Goal: Task Accomplishment & Management: Use online tool/utility

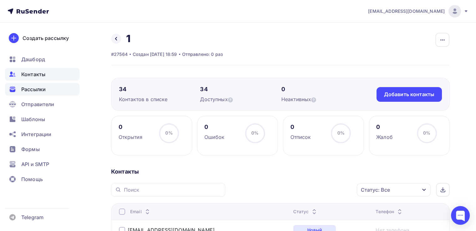
click at [32, 89] on span "Рассылки" at bounding box center [33, 90] width 24 height 8
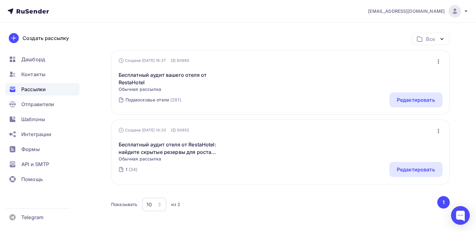
scroll to position [94, 0]
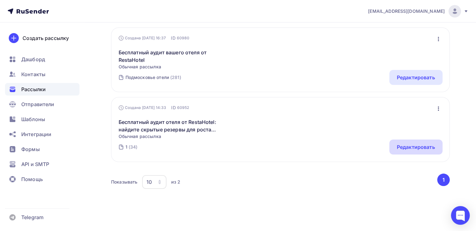
click at [409, 149] on div "Редактировать" at bounding box center [416, 148] width 38 height 8
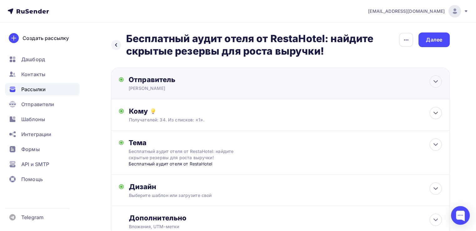
click at [191, 72] on div "Отправитель Наталья RestaHotel Email * nankuznecova@yandex.ru manager2@horecare…" at bounding box center [280, 84] width 338 height 32
type input "Наталья RestaHotel"
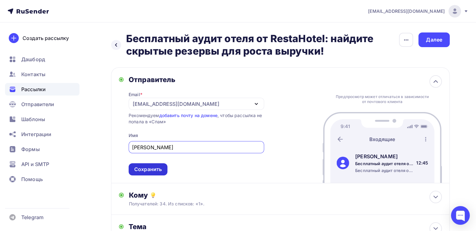
click at [146, 168] on div "Сохранить" at bounding box center [148, 169] width 28 height 7
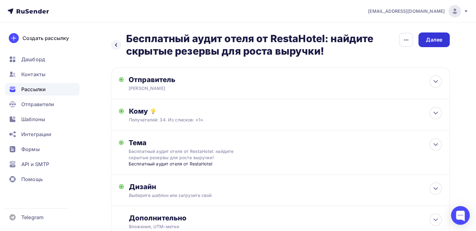
click at [423, 39] on div "Далее" at bounding box center [433, 40] width 31 height 15
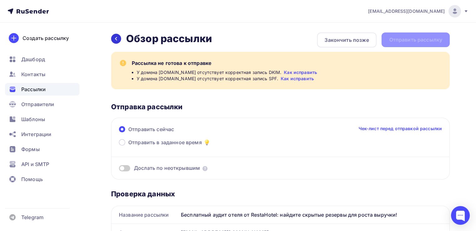
click at [113, 39] on div at bounding box center [116, 39] width 10 height 10
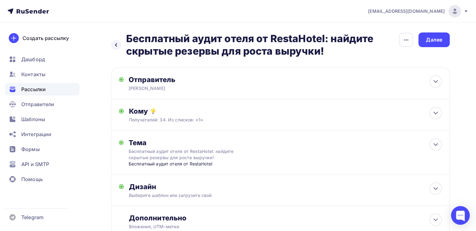
click at [205, 87] on div "Наталья RestaHotel" at bounding box center [190, 88] width 122 height 6
type input "Наталья RestaHotel"
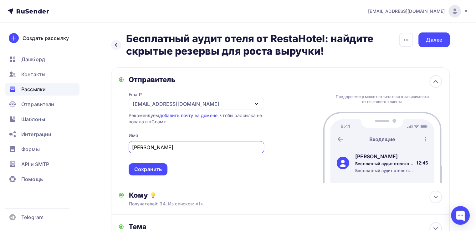
click at [213, 104] on div "manager2@horecarestart.ru" at bounding box center [196, 104] width 135 height 12
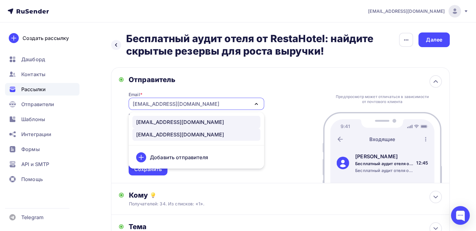
click at [193, 131] on div "[EMAIL_ADDRESS][DOMAIN_NAME]" at bounding box center [180, 135] width 88 height 8
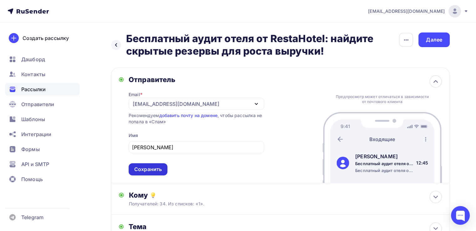
click at [158, 173] on div "Сохранить" at bounding box center [148, 169] width 28 height 7
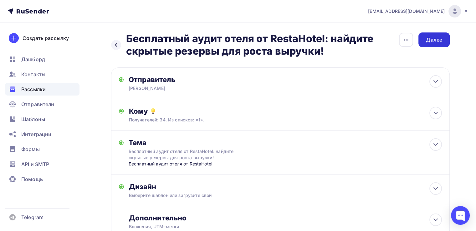
click at [435, 39] on div "Далее" at bounding box center [434, 39] width 16 height 7
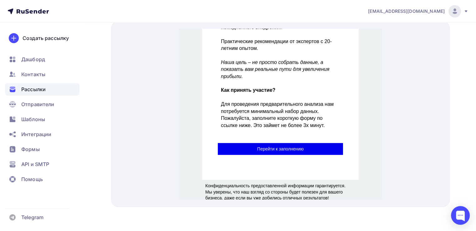
scroll to position [434, 0]
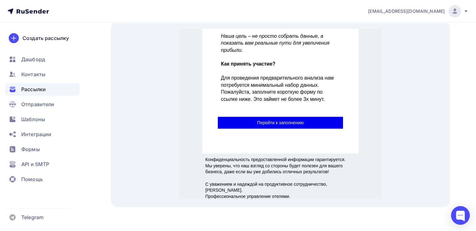
click at [263, 113] on span "Перейти к заполнению" at bounding box center [280, 115] width 125 height 12
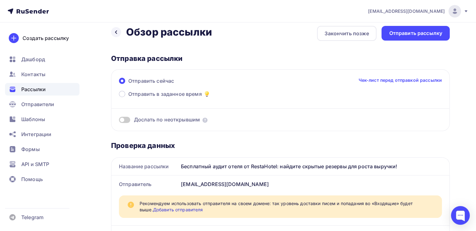
scroll to position [0, 0]
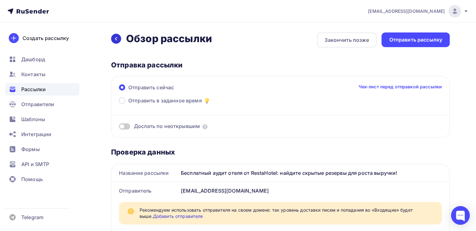
click at [118, 39] on icon at bounding box center [116, 38] width 5 height 5
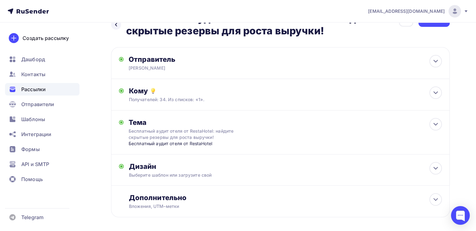
scroll to position [47, 0]
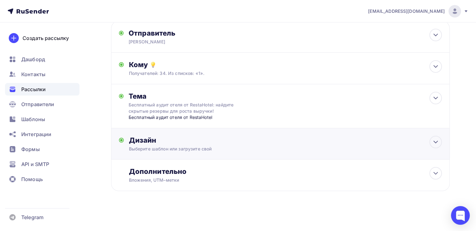
click at [149, 149] on div "Выберите шаблон или загрузите свой" at bounding box center [269, 149] width 281 height 6
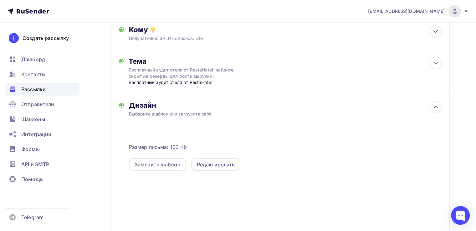
scroll to position [140, 0]
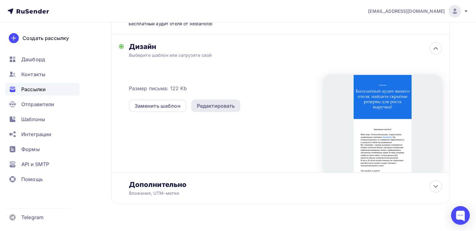
click at [214, 104] on div "Редактировать" at bounding box center [216, 106] width 38 height 8
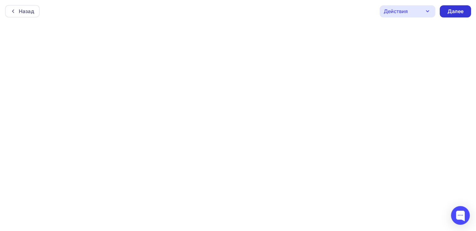
click at [464, 8] on div "Далее" at bounding box center [454, 11] width 31 height 12
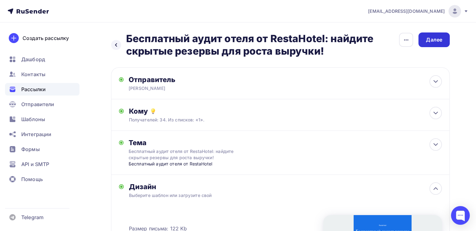
click at [426, 43] on div "Далее" at bounding box center [434, 39] width 16 height 7
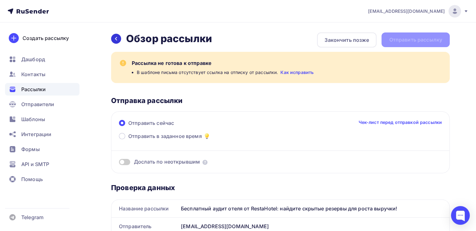
click at [114, 39] on icon at bounding box center [116, 38] width 5 height 5
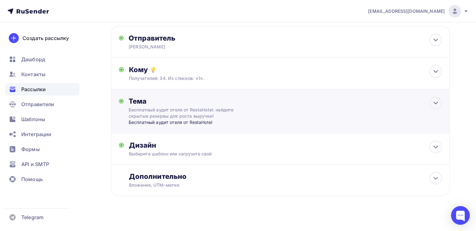
scroll to position [47, 0]
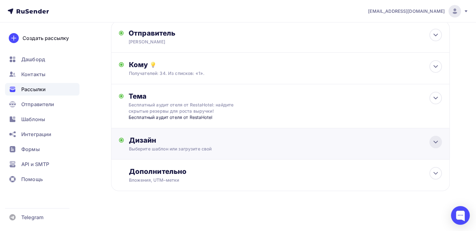
click at [438, 140] on icon at bounding box center [436, 143] width 8 height 8
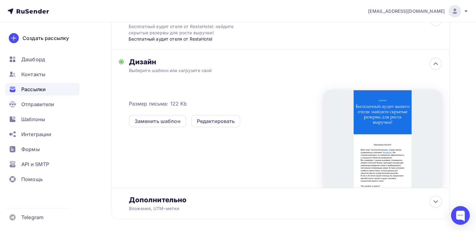
scroll to position [154, 0]
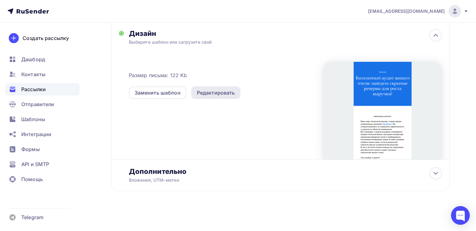
click at [211, 92] on div "Редактировать" at bounding box center [216, 93] width 38 height 8
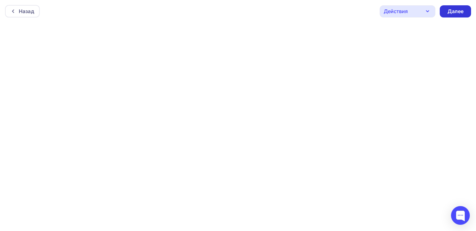
click at [456, 9] on div "Далее" at bounding box center [455, 11] width 16 height 7
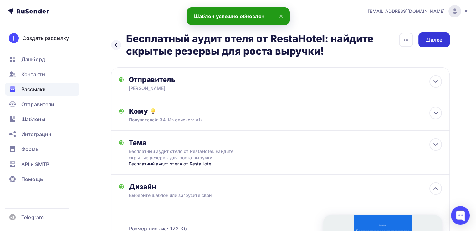
click at [429, 38] on div "Далее" at bounding box center [434, 39] width 16 height 7
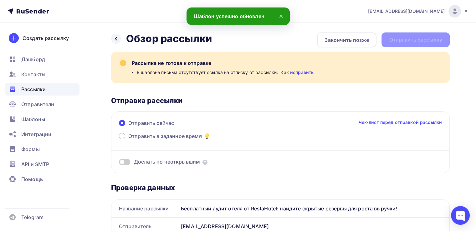
click at [296, 73] on link "Как исправить" at bounding box center [296, 72] width 33 height 6
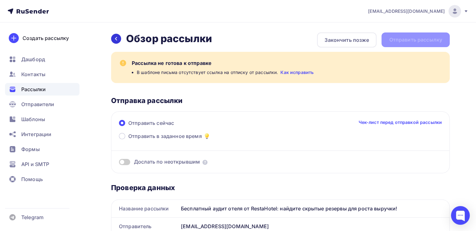
click at [119, 37] on div at bounding box center [116, 39] width 10 height 10
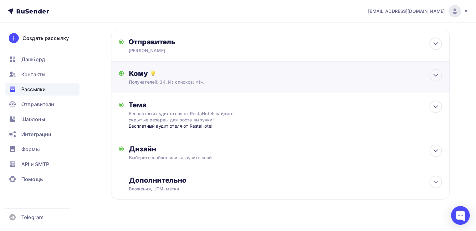
scroll to position [47, 0]
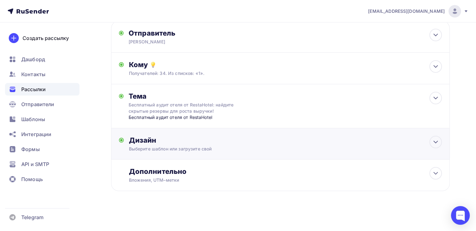
click at [161, 149] on div "Выберите шаблон или загрузите свой" at bounding box center [269, 149] width 281 height 6
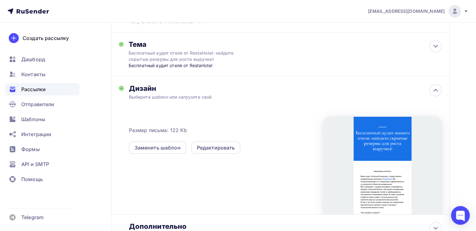
scroll to position [109, 0]
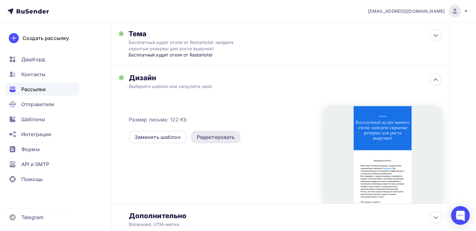
click at [219, 136] on div "Редактировать" at bounding box center [216, 138] width 38 height 8
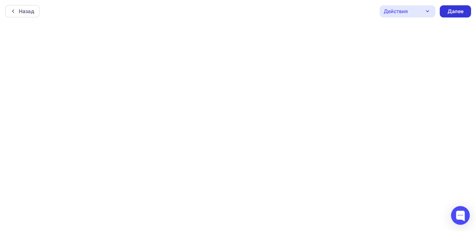
click at [455, 10] on div "Далее" at bounding box center [455, 11] width 16 height 7
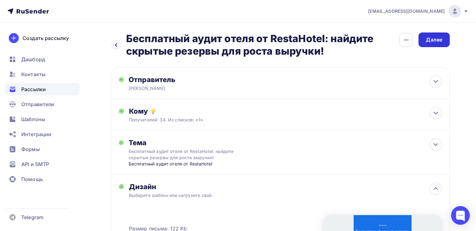
click at [425, 38] on div "Далее" at bounding box center [433, 40] width 31 height 15
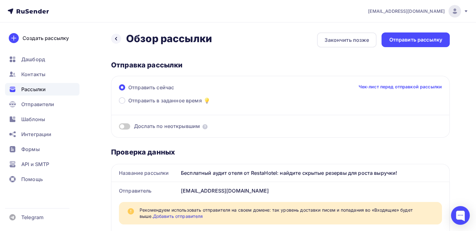
click at [127, 125] on span at bounding box center [124, 127] width 11 height 6
click at [119, 128] on input "checkbox" at bounding box center [119, 128] width 0 height 0
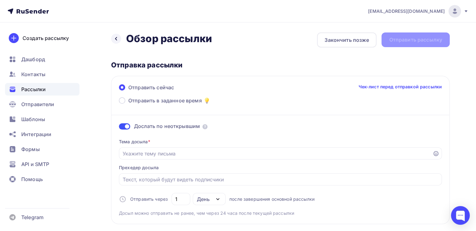
click at [119, 125] on span at bounding box center [124, 127] width 11 height 6
click at [119, 128] on input "checkbox" at bounding box center [119, 128] width 0 height 0
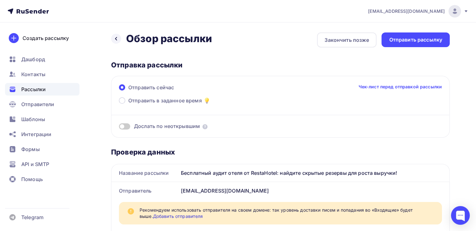
click at [126, 125] on span at bounding box center [124, 127] width 11 height 6
click at [119, 128] on input "checkbox" at bounding box center [119, 128] width 0 height 0
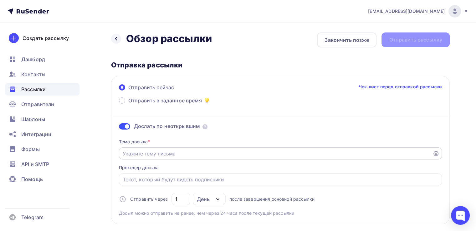
click at [140, 154] on input "Отправить в заданное время" at bounding box center [276, 154] width 306 height 8
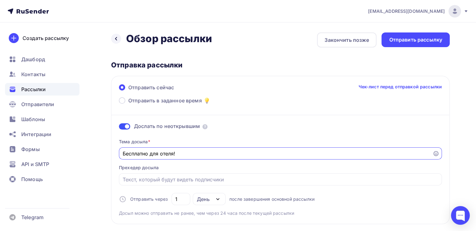
drag, startPoint x: 188, startPoint y: 153, endPoint x: 99, endPoint y: 154, distance: 89.5
type input "Бесплатно для отеля!"
click at [134, 182] on input "Отправить в заданное время" at bounding box center [281, 180] width 316 height 8
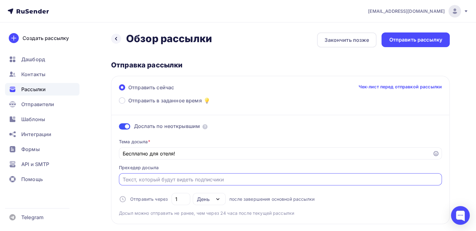
paste input "Бесплатно для отеля!"
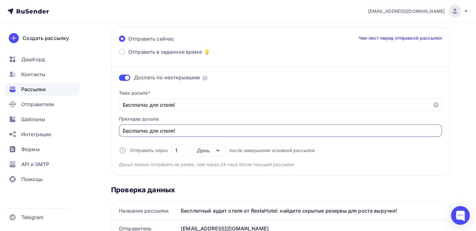
scroll to position [63, 0]
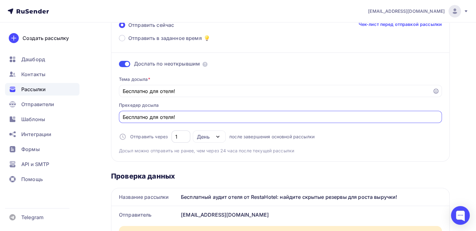
type input "Бесплатно для отеля!"
click at [177, 135] on input "1" at bounding box center [181, 137] width 12 height 8
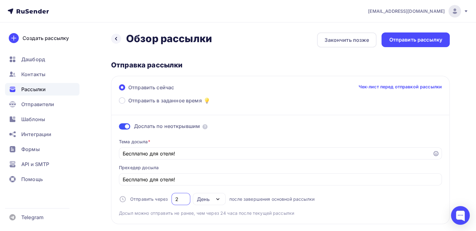
scroll to position [0, 0]
type input "2"
click at [423, 33] on div "Отправить рассылку" at bounding box center [415, 40] width 68 height 15
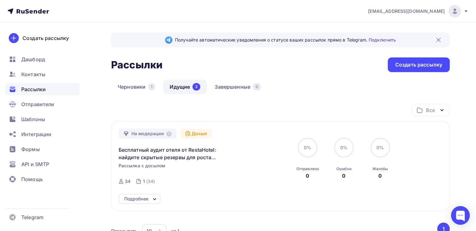
click at [319, 70] on div "Рассылки Рассылки Создать рассылку" at bounding box center [280, 65] width 338 height 15
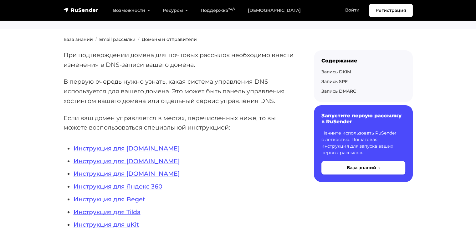
scroll to position [94, 0]
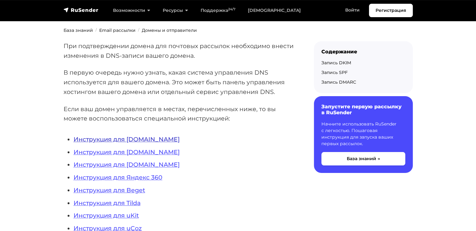
click at [99, 139] on link "Инструкция для REG.RU" at bounding box center [126, 140] width 106 height 8
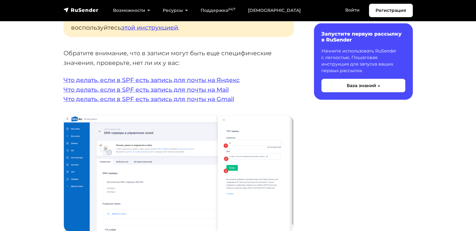
scroll to position [1220, 0]
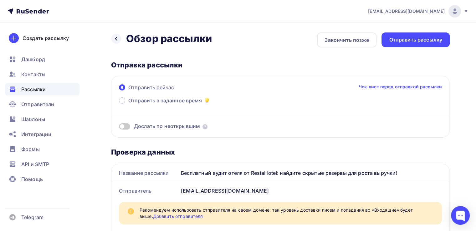
click at [389, 85] on link "Чек-лист перед отправкой рассылки" at bounding box center [400, 87] width 84 height 6
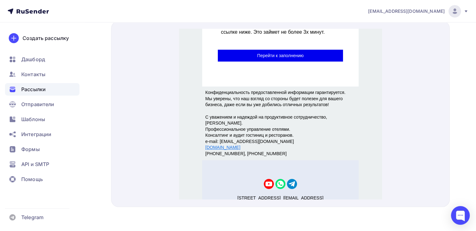
scroll to position [532, 0]
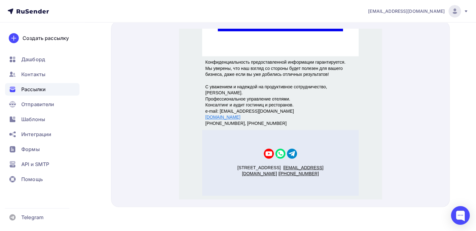
click at [266, 145] on img "YouTube icon" at bounding box center [269, 146] width 10 height 10
click at [342, 127] on div "г. Москва, Тверская 1 | site@mail.ru | +7(123) 456 78 90" at bounding box center [280, 156] width 156 height 66
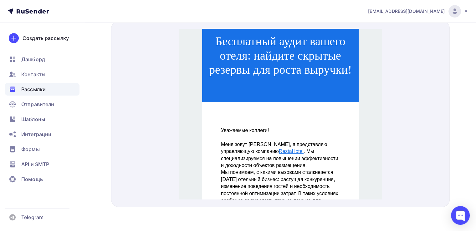
scroll to position [0, 0]
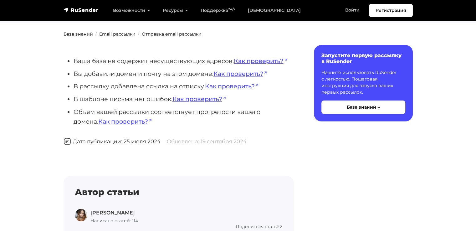
scroll to position [125, 0]
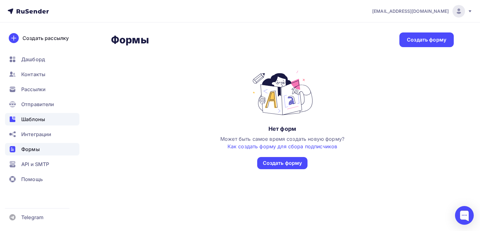
click at [31, 117] on span "Шаблоны" at bounding box center [33, 120] width 24 height 8
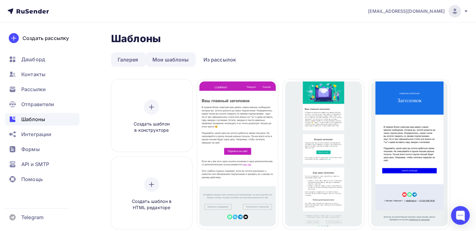
click at [165, 60] on link "Мои шаблоны" at bounding box center [171, 60] width 50 height 14
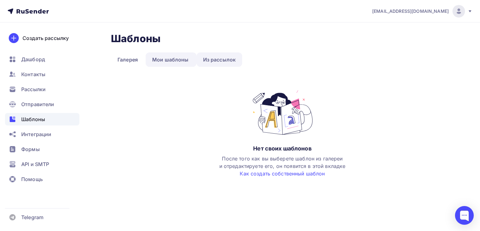
click at [230, 61] on link "Из рассылок" at bounding box center [220, 60] width 46 height 14
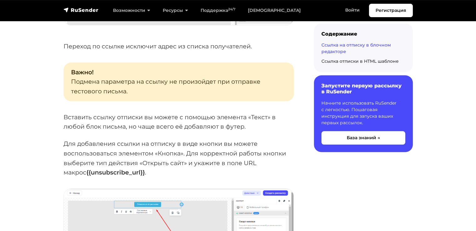
scroll to position [657, 0]
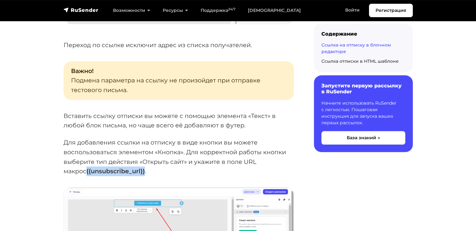
drag, startPoint x: 121, startPoint y: 171, endPoint x: 43, endPoint y: 169, distance: 78.5
copy strong "{{unsubscribe_url}}"
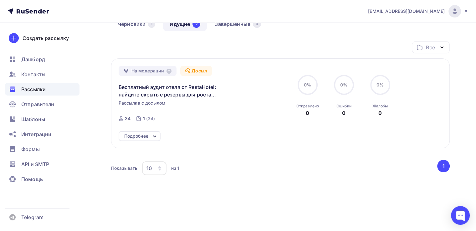
scroll to position [70, 0]
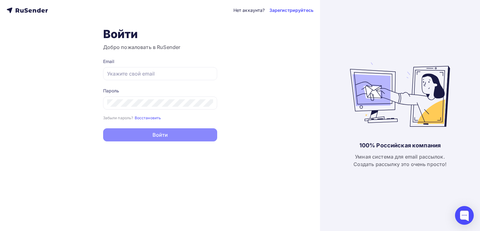
type input "[EMAIL_ADDRESS][DOMAIN_NAME]"
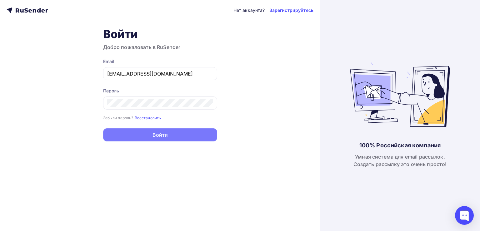
click at [132, 134] on button "Войти" at bounding box center [160, 135] width 114 height 13
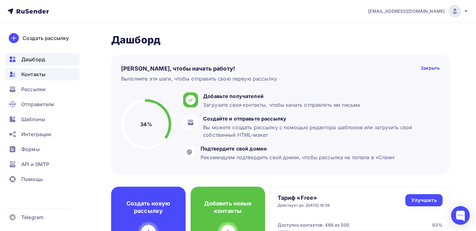
click at [42, 75] on span "Контакты" at bounding box center [33, 75] width 24 height 8
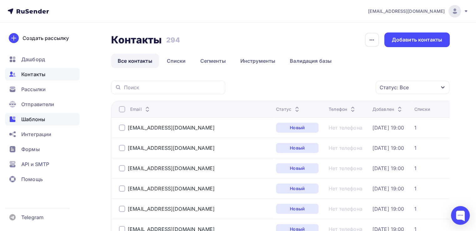
click at [38, 123] on div "Шаблоны" at bounding box center [42, 119] width 74 height 13
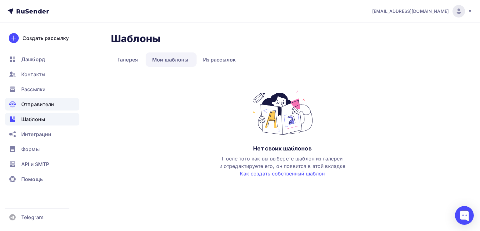
click at [43, 108] on span "Отправители" at bounding box center [37, 105] width 33 height 8
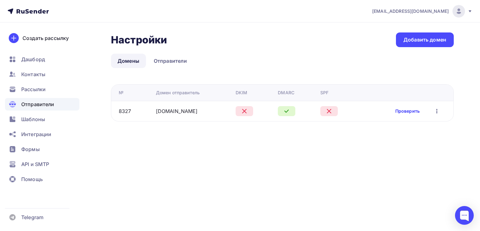
click at [418, 109] on link "Проверить" at bounding box center [408, 111] width 24 height 6
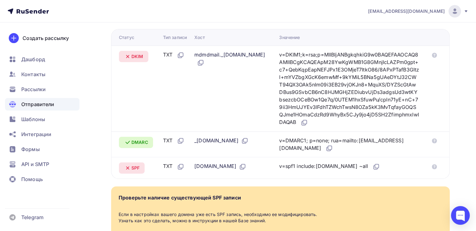
scroll to position [166, 0]
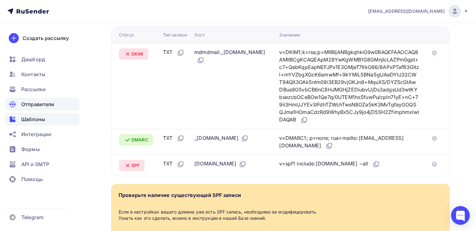
click at [33, 122] on span "Шаблоны" at bounding box center [33, 120] width 24 height 8
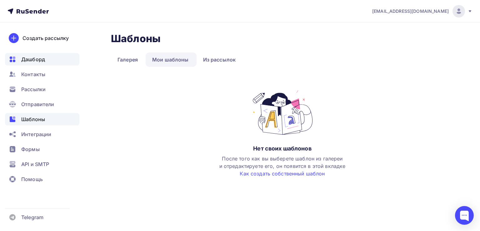
click at [38, 58] on span "Дашборд" at bounding box center [33, 60] width 24 height 8
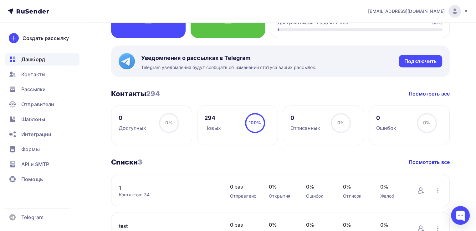
scroll to position [125, 0]
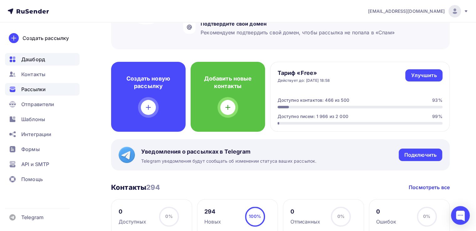
click at [36, 91] on span "Рассылки" at bounding box center [33, 90] width 24 height 8
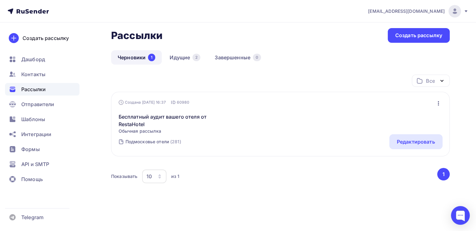
scroll to position [30, 0]
click at [190, 60] on link "Идущие 2" at bounding box center [185, 57] width 44 height 14
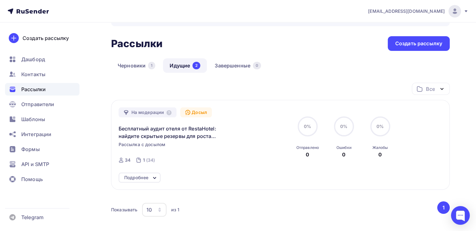
scroll to position [8, 0]
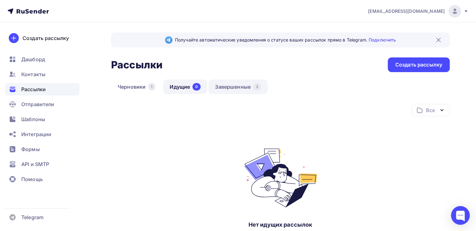
click at [224, 85] on link "Завершенные 2" at bounding box center [237, 87] width 59 height 14
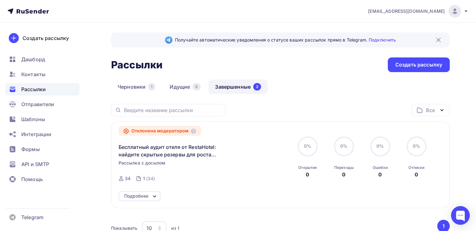
click at [129, 196] on div "Подробнее" at bounding box center [136, 197] width 24 height 8
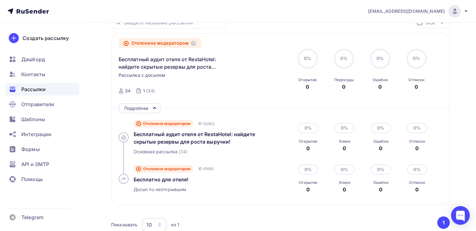
scroll to position [94, 0]
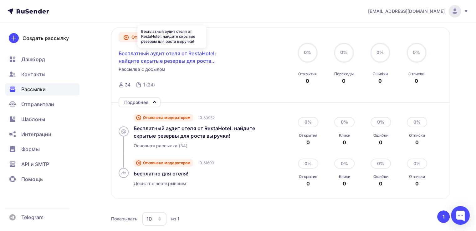
click at [142, 52] on span "Бесплатный аудит отеля от RestaHotel: найдите скрытые резервы для роста выручки!" at bounding box center [172, 57] width 107 height 15
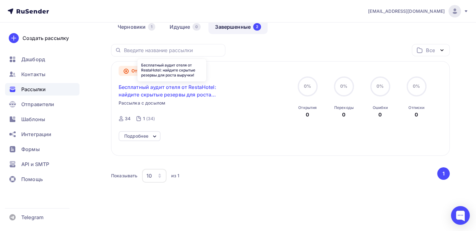
scroll to position [52, 0]
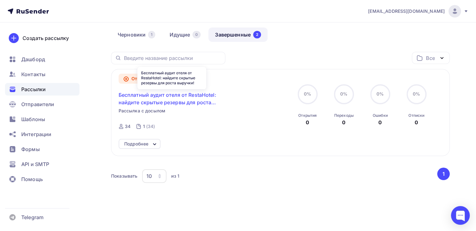
click at [145, 101] on span "Бесплатный аудит отеля от RestaHotel: найдите скрытые резервы для роста выручки!" at bounding box center [172, 98] width 107 height 15
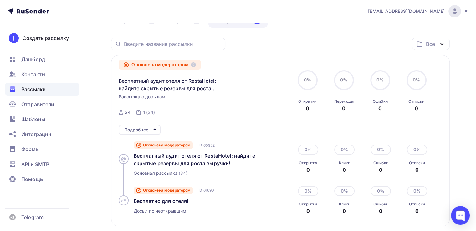
scroll to position [94, 0]
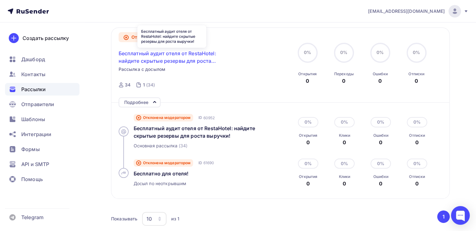
click at [170, 55] on span "Бесплатный аудит отеля от RestaHotel: найдите скрытые резервы для роста выручки!" at bounding box center [172, 57] width 107 height 15
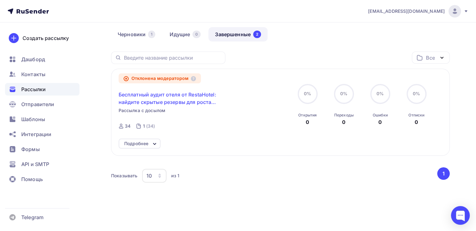
scroll to position [52, 0]
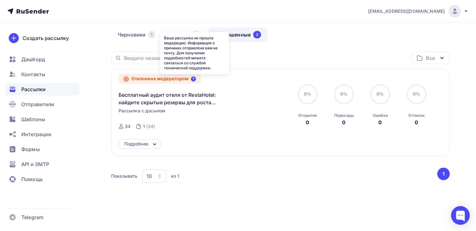
click at [194, 79] on icon at bounding box center [193, 79] width 5 height 5
